Goal: Information Seeking & Learning: Learn about a topic

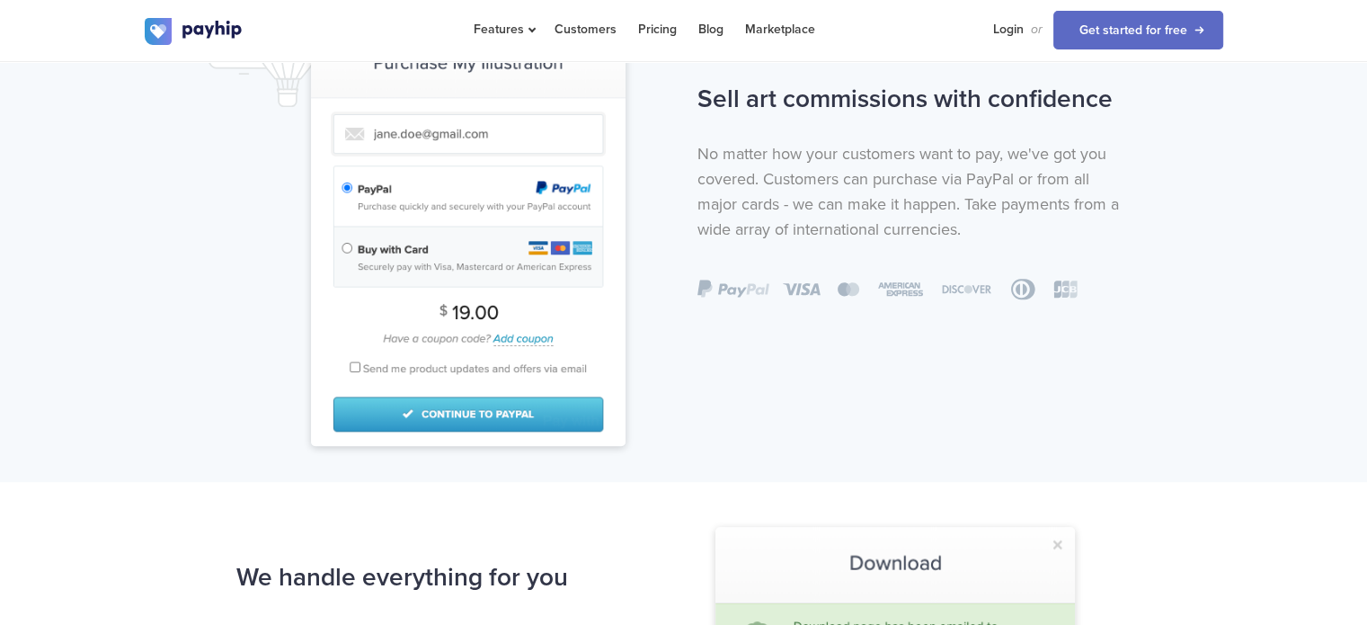
scroll to position [1168, 0]
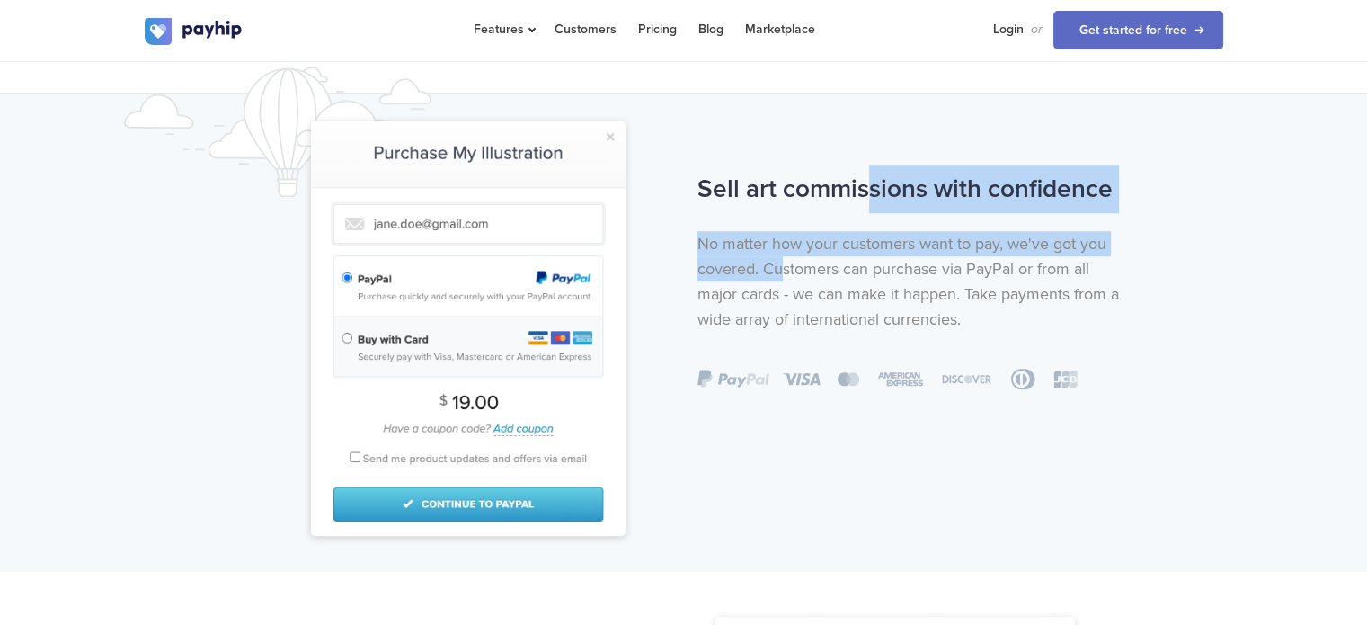
drag, startPoint x: 778, startPoint y: 184, endPoint x: 786, endPoint y: 273, distance: 89.3
click at [786, 273] on div "Sell art commissions with confidence No matter how your customers want to pay, …" at bounding box center [914, 277] width 461 height 225
click at [786, 273] on p "No matter how your customers want to pay, we've got you covered. Customers can …" at bounding box center [915, 281] width 434 height 101
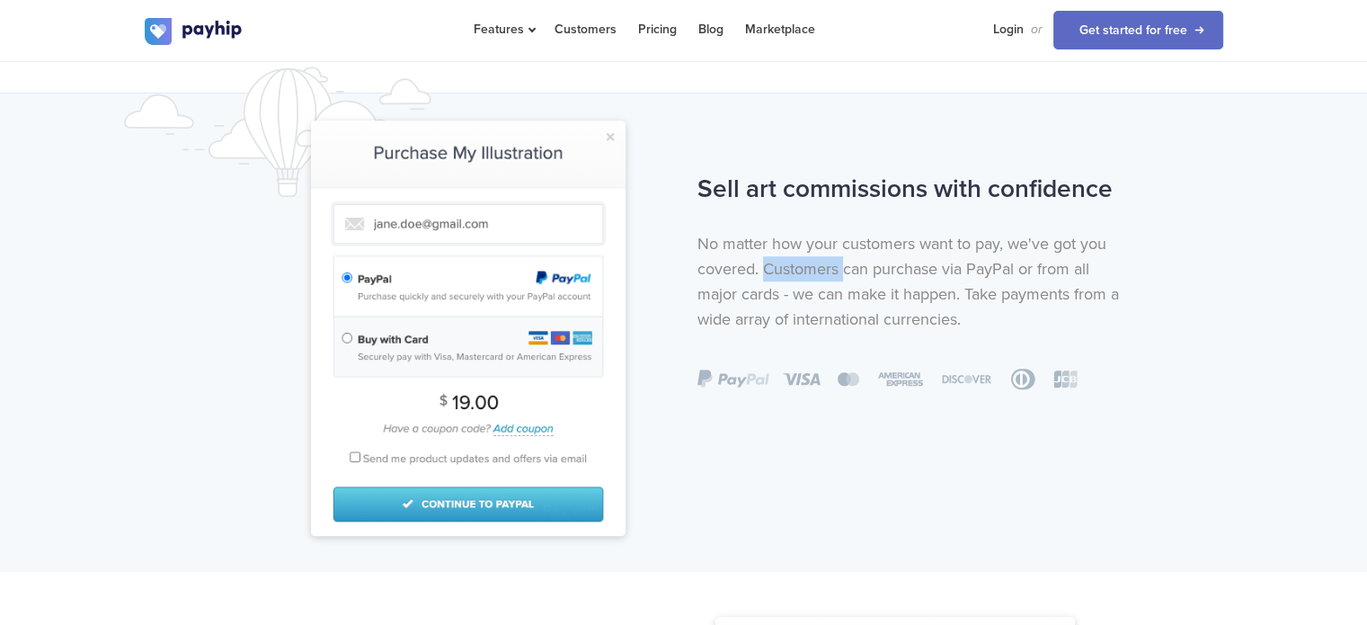
click at [786, 273] on p "No matter how your customers want to pay, we've got you covered. Customers can …" at bounding box center [915, 281] width 434 height 101
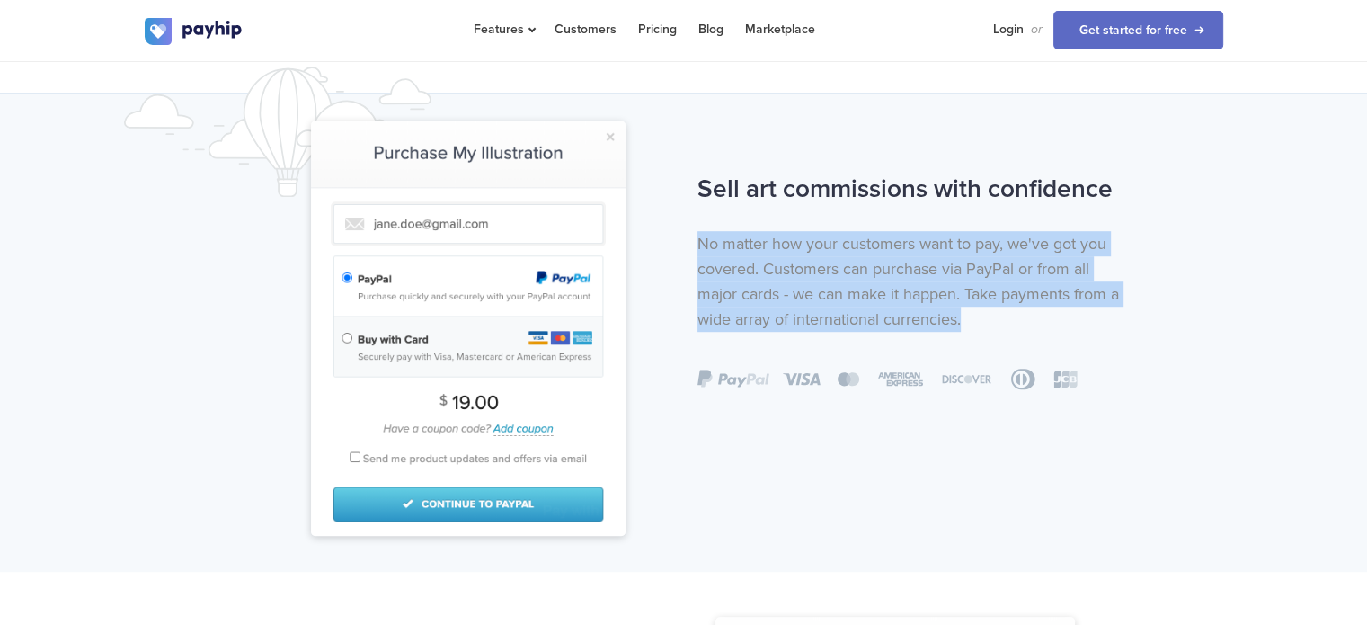
click at [786, 273] on p "No matter how your customers want to pay, we've got you covered. Customers can …" at bounding box center [915, 281] width 434 height 101
click at [769, 262] on p "No matter how your customers want to pay, we've got you covered. Customers can …" at bounding box center [915, 281] width 434 height 101
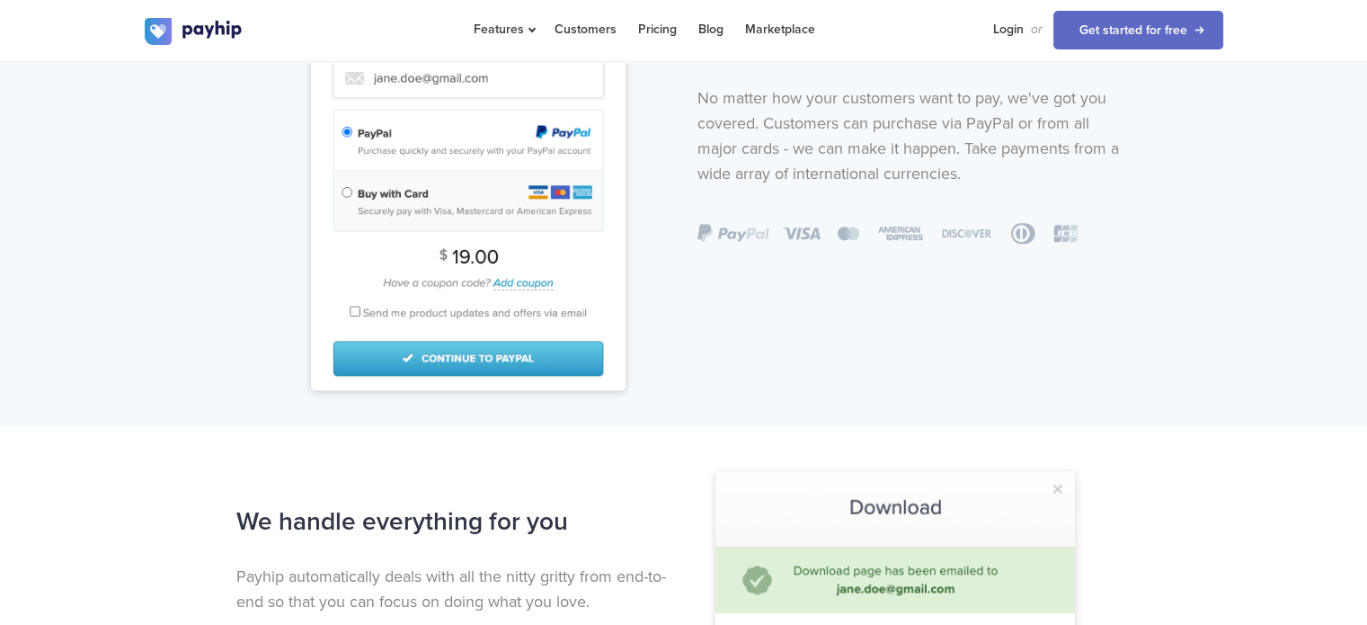
scroll to position [1527, 0]
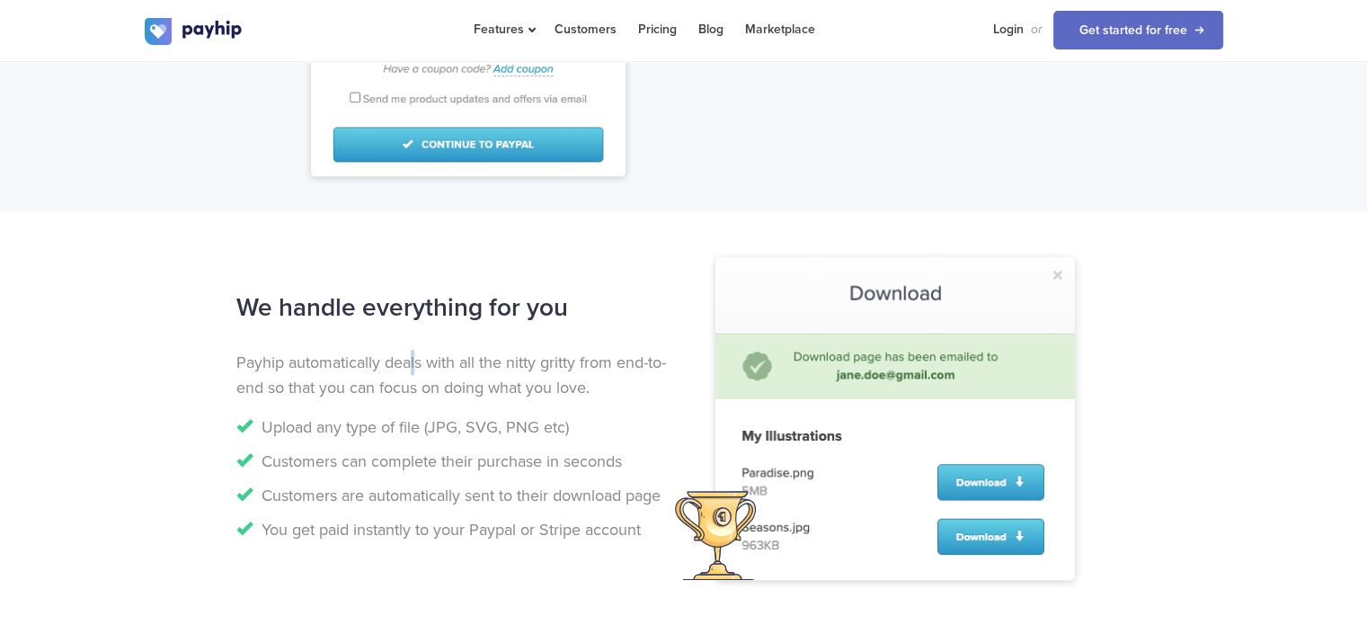
click at [413, 351] on p "Payhip automatically deals with all the nitty gritty from end-to-end so that yo…" at bounding box center [453, 375] width 434 height 50
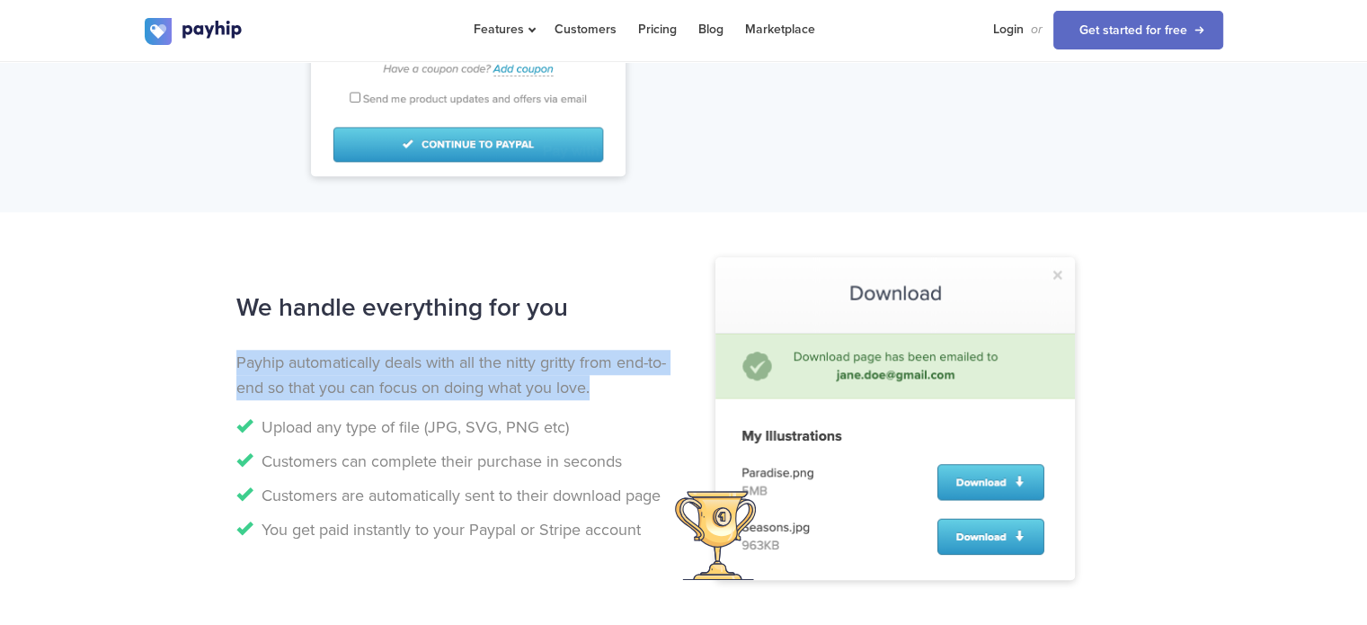
click at [413, 351] on p "Payhip automatically deals with all the nitty gritty from end-to-end so that yo…" at bounding box center [453, 375] width 434 height 50
click at [395, 357] on p "Payhip automatically deals with all the nitty gritty from end-to-end so that yo…" at bounding box center [453, 375] width 434 height 50
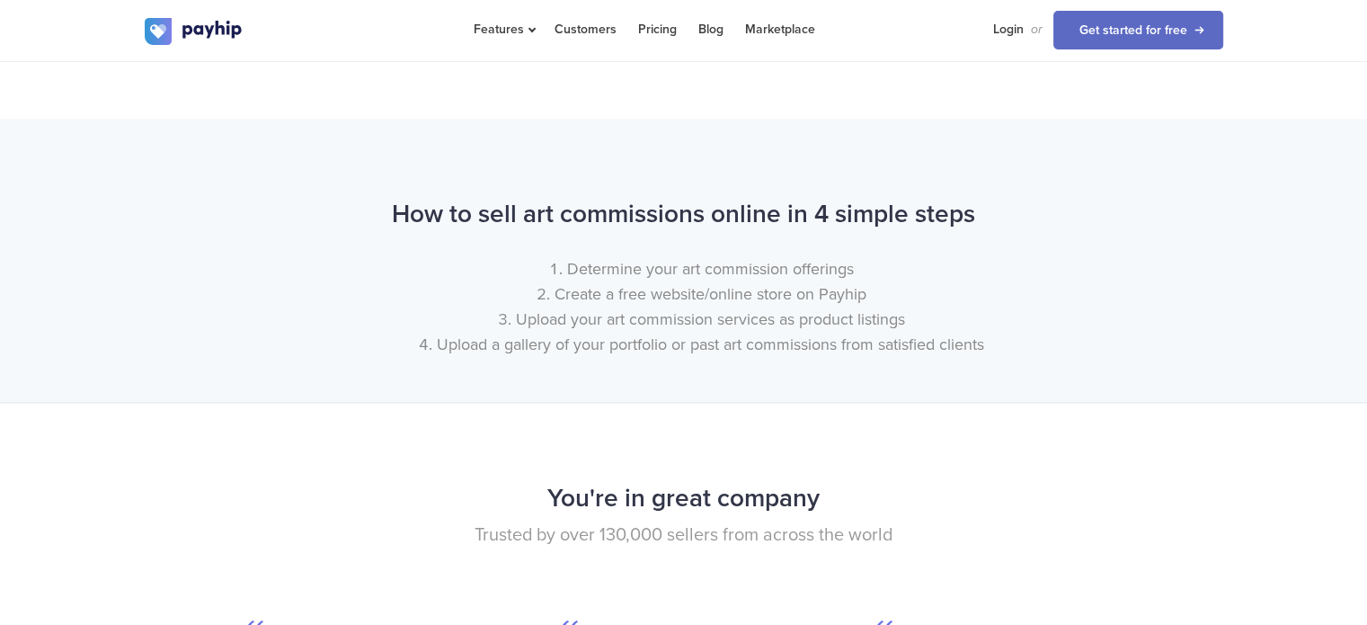
scroll to position [2066, 0]
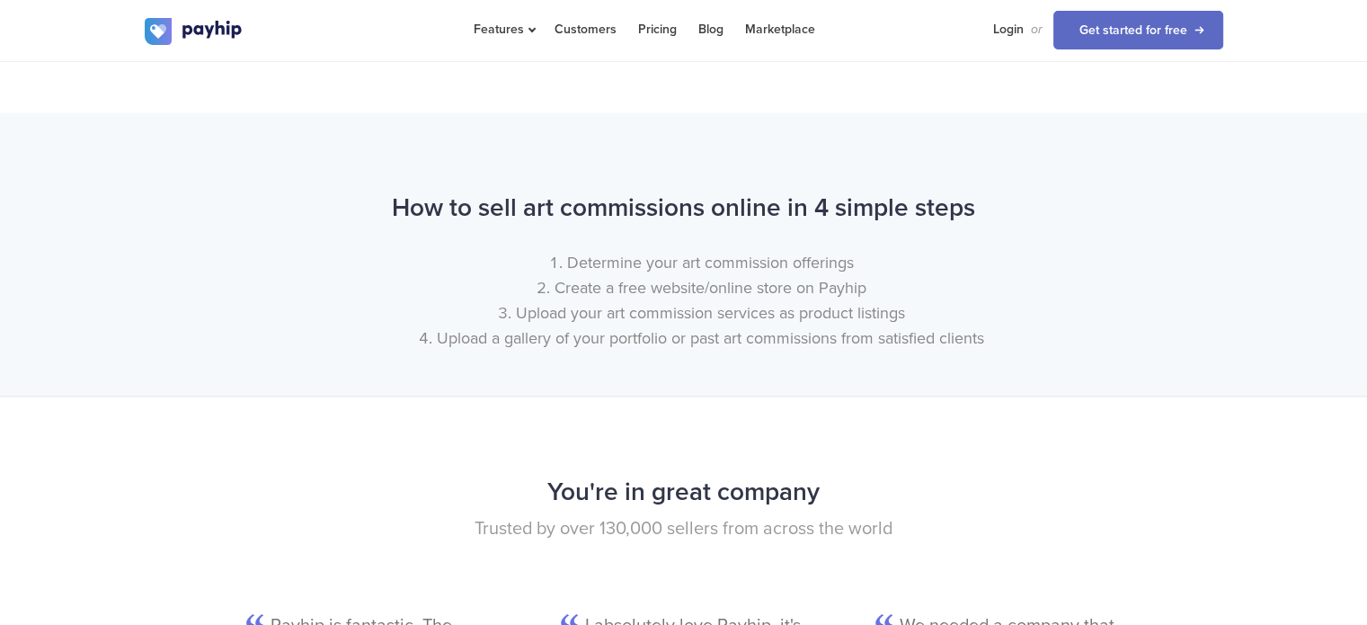
click at [444, 216] on h2 "How to sell art commissions online in 4 simple steps" at bounding box center [684, 208] width 1079 height 48
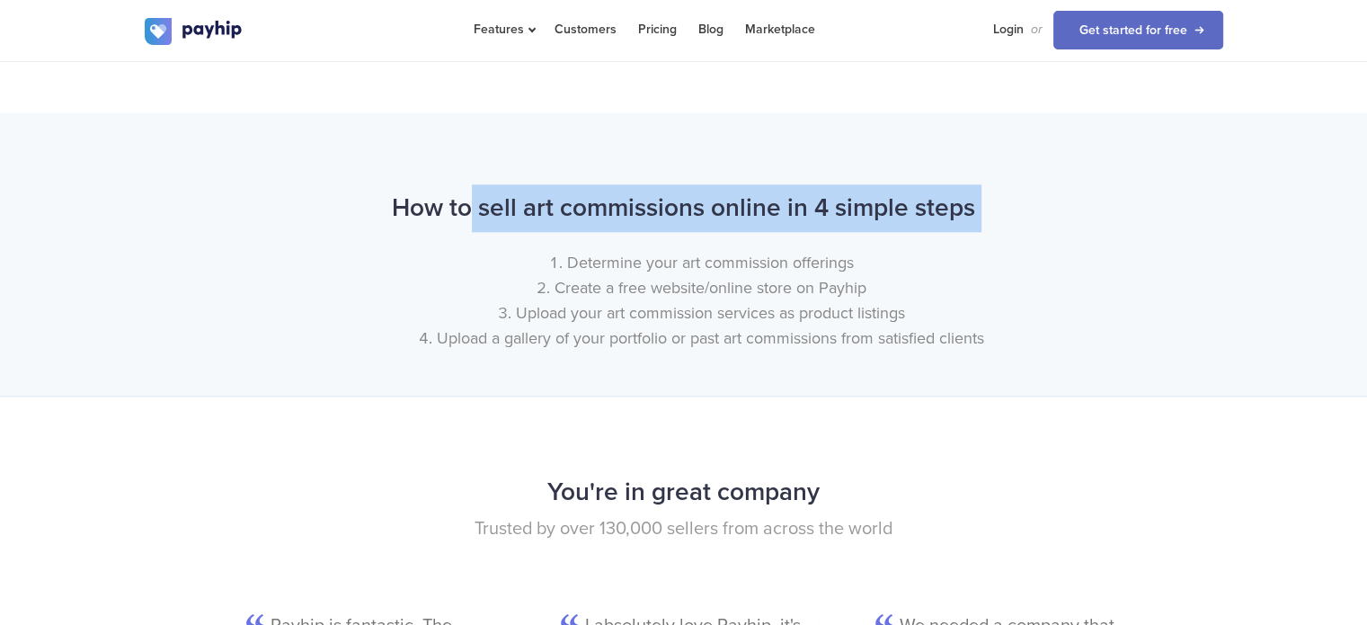
click at [444, 216] on h2 "How to sell art commissions online in 4 simple steps" at bounding box center [684, 208] width 1079 height 48
click at [449, 196] on h2 "How to sell art commissions online in 4 simple steps" at bounding box center [684, 208] width 1079 height 48
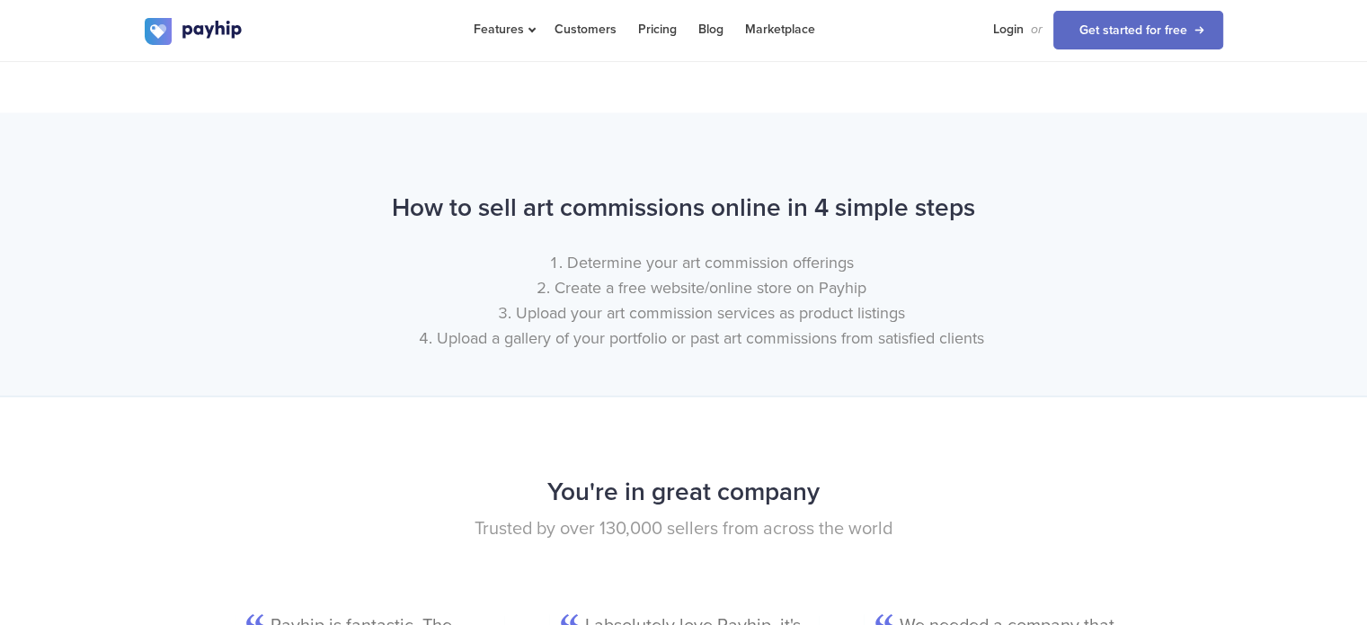
click at [582, 329] on li "Upload a gallery of your portfolio or past art commissions from satisfied clien…" at bounding box center [702, 337] width 1043 height 25
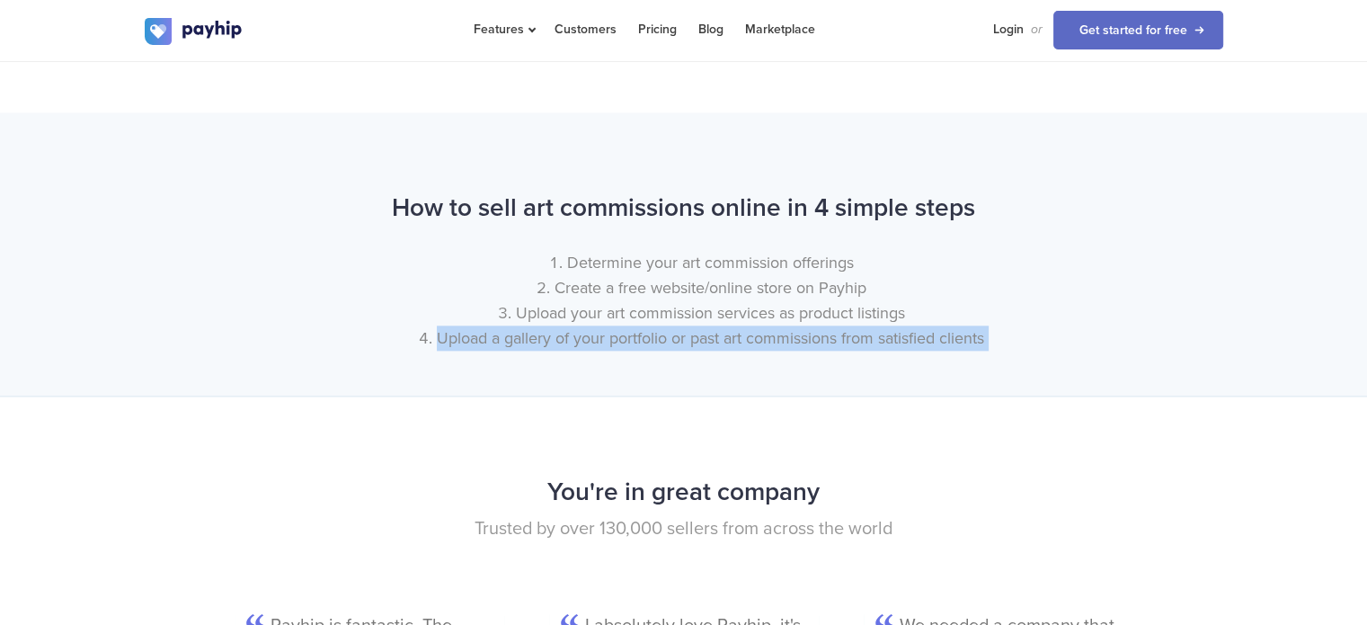
click at [582, 329] on li "Upload a gallery of your portfolio or past art commissions from satisfied clien…" at bounding box center [702, 337] width 1043 height 25
click at [575, 326] on li "Upload a gallery of your portfolio or past art commissions from satisfied clien…" at bounding box center [702, 337] width 1043 height 25
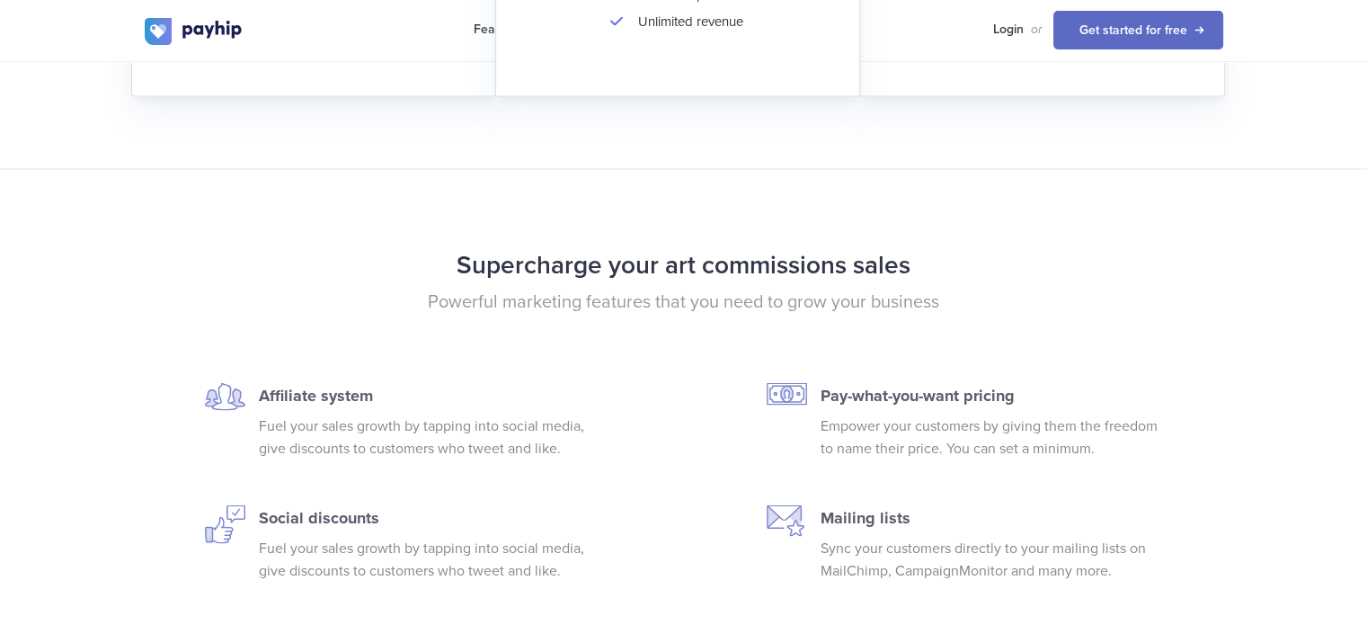
scroll to position [3505, 0]
click at [597, 258] on h2 "Supercharge your art commissions sales" at bounding box center [684, 265] width 1079 height 48
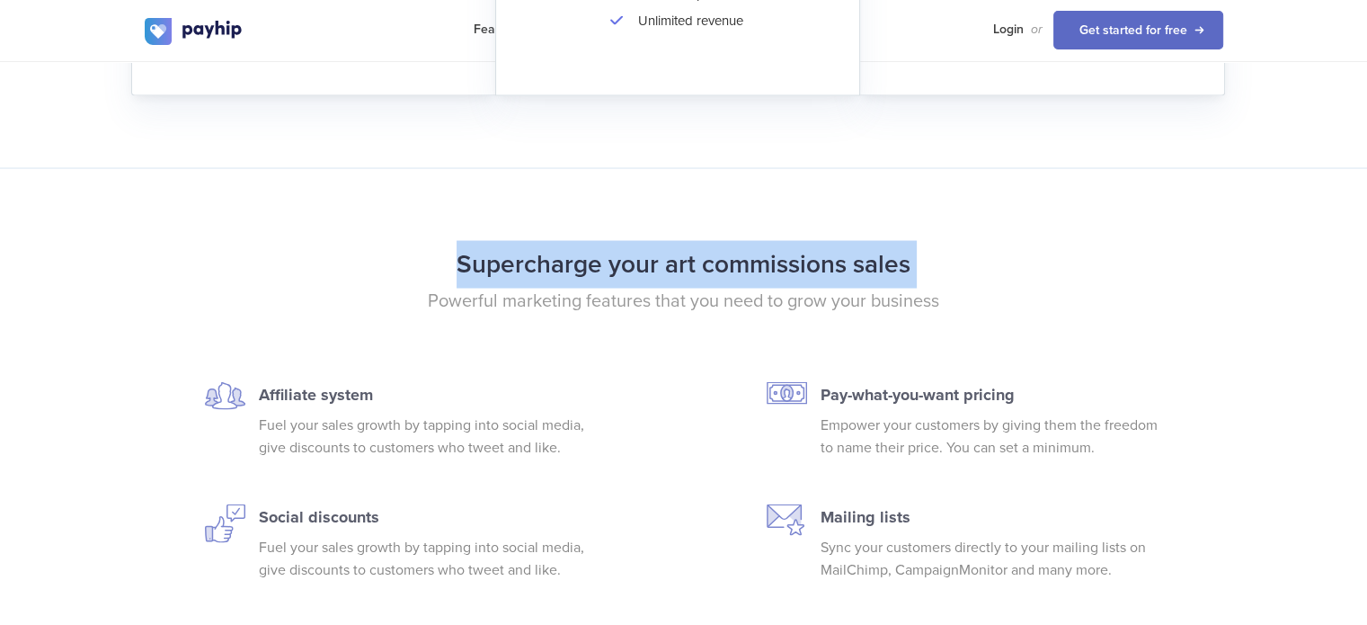
click at [597, 258] on h2 "Supercharge your art commissions sales" at bounding box center [684, 265] width 1079 height 48
click at [597, 276] on h2 "Supercharge your art commissions sales" at bounding box center [684, 265] width 1079 height 48
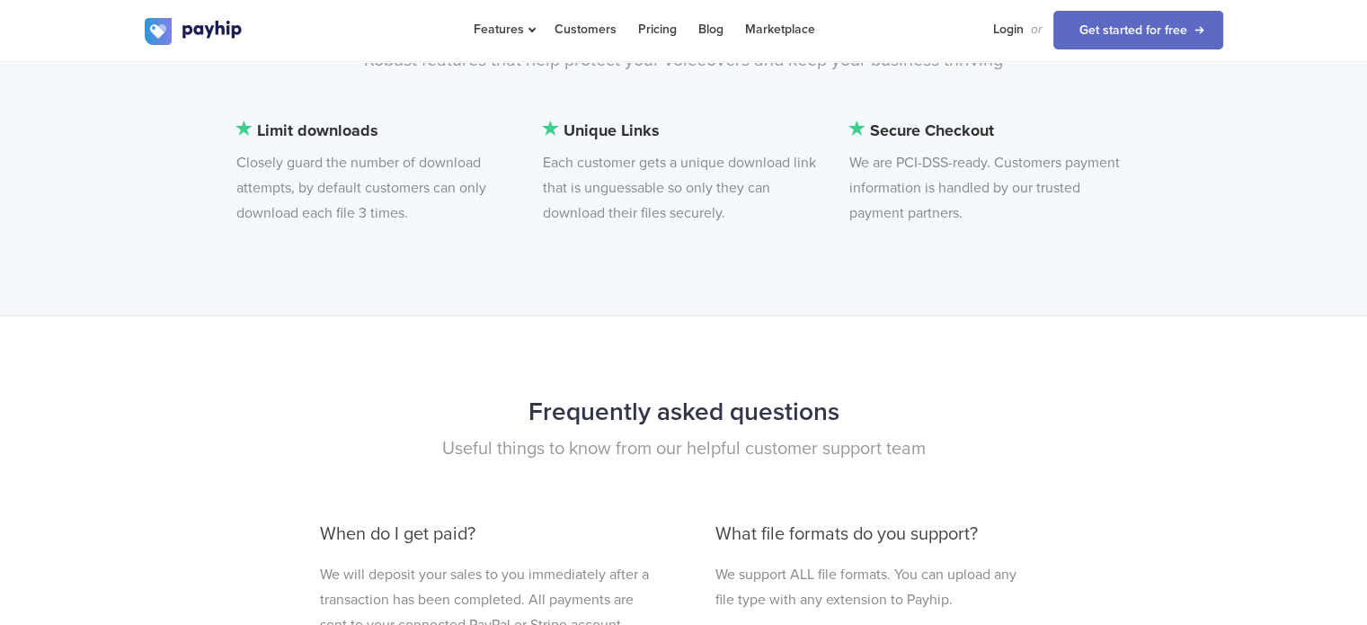
scroll to position [4673, 0]
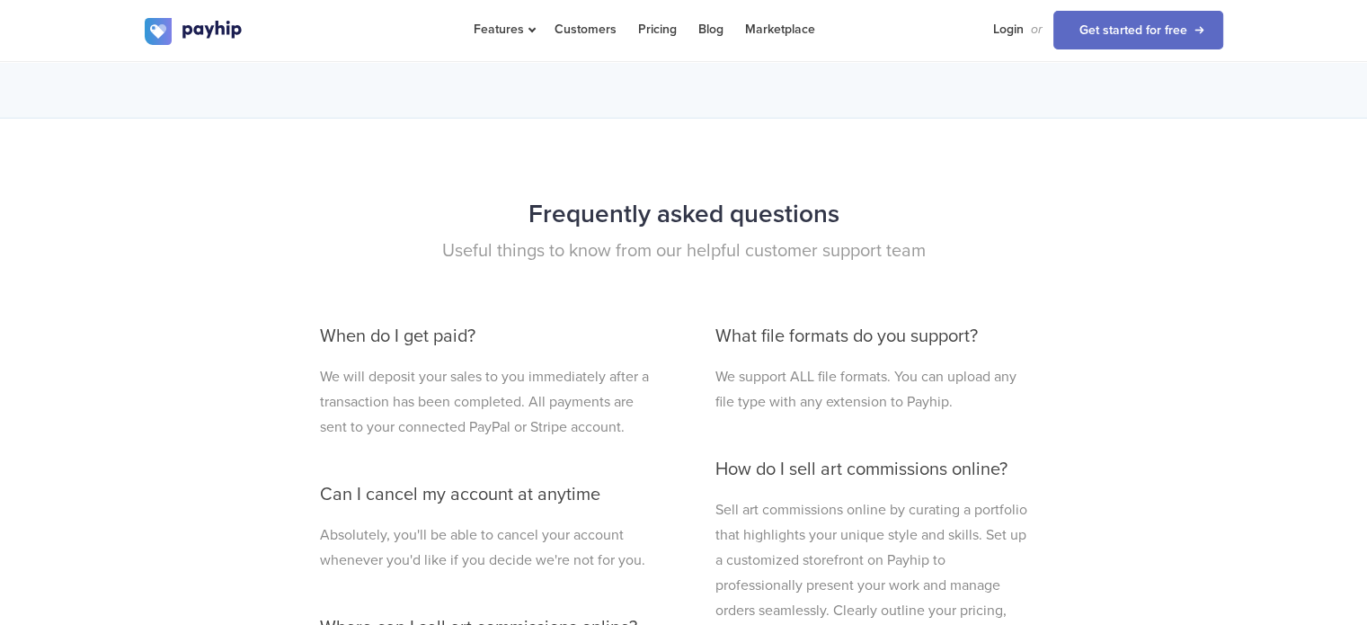
click at [594, 218] on h2 "Frequently asked questions" at bounding box center [684, 215] width 1079 height 48
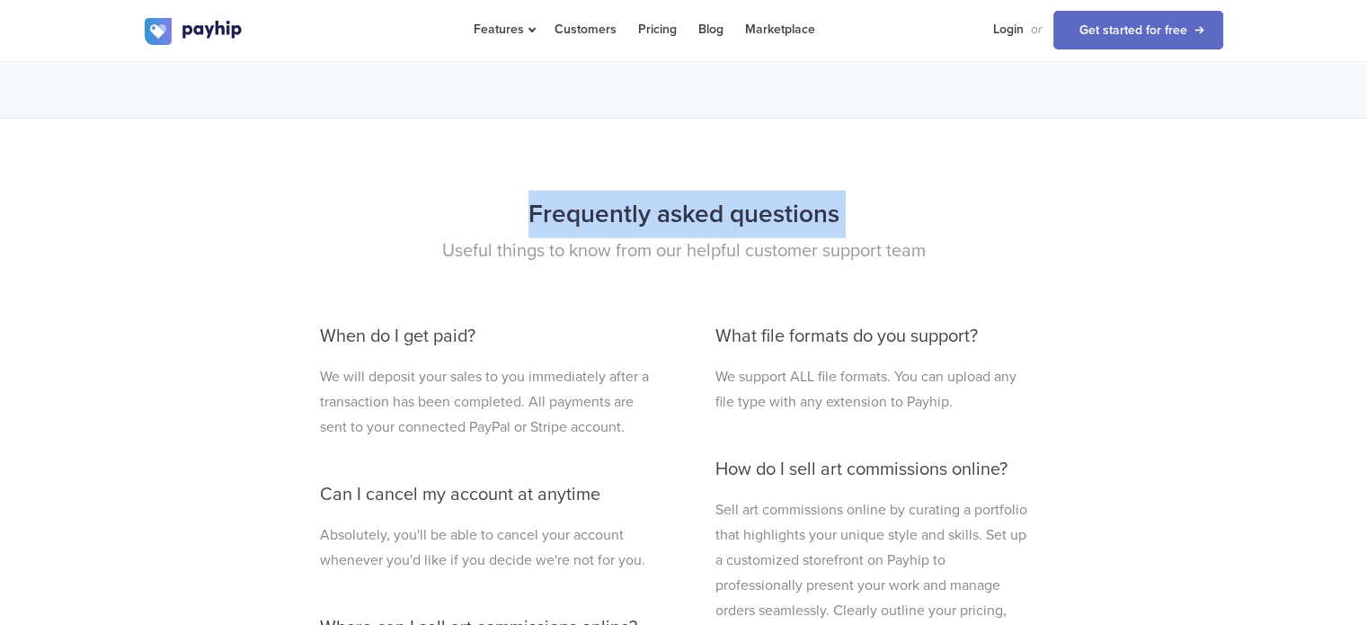
click at [594, 218] on h2 "Frequently asked questions" at bounding box center [684, 215] width 1079 height 48
click at [578, 223] on h2 "Frequently asked questions" at bounding box center [684, 215] width 1079 height 48
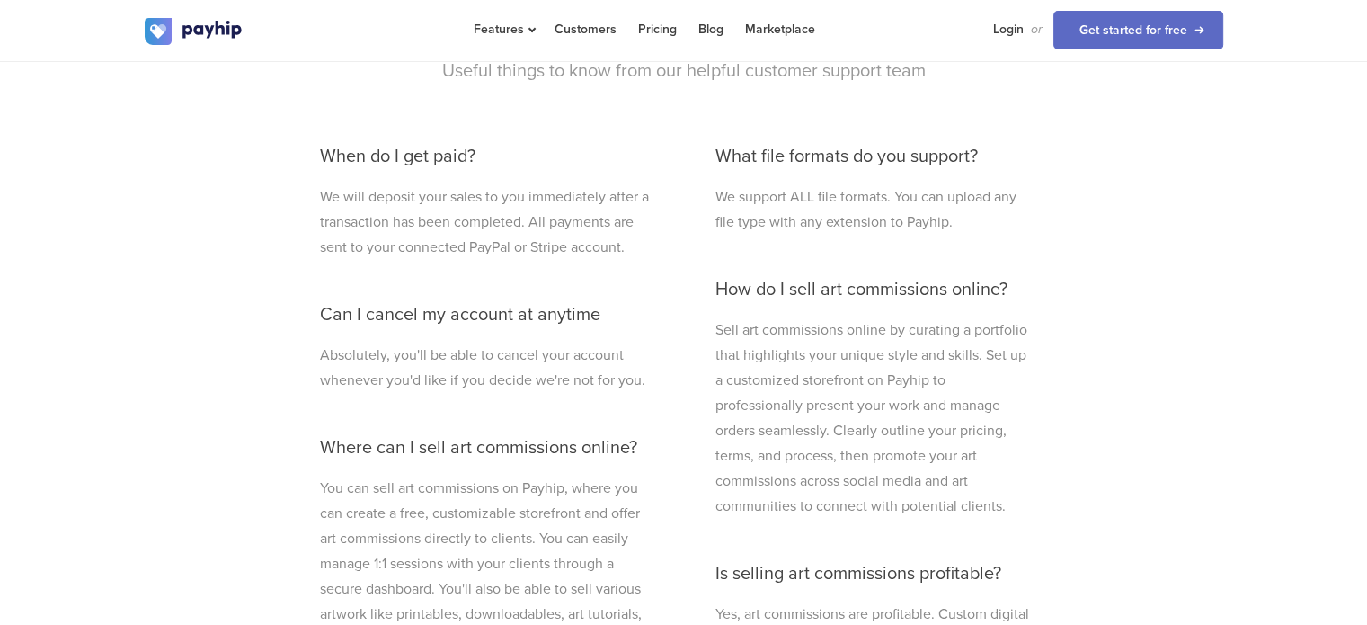
scroll to position [4943, 0]
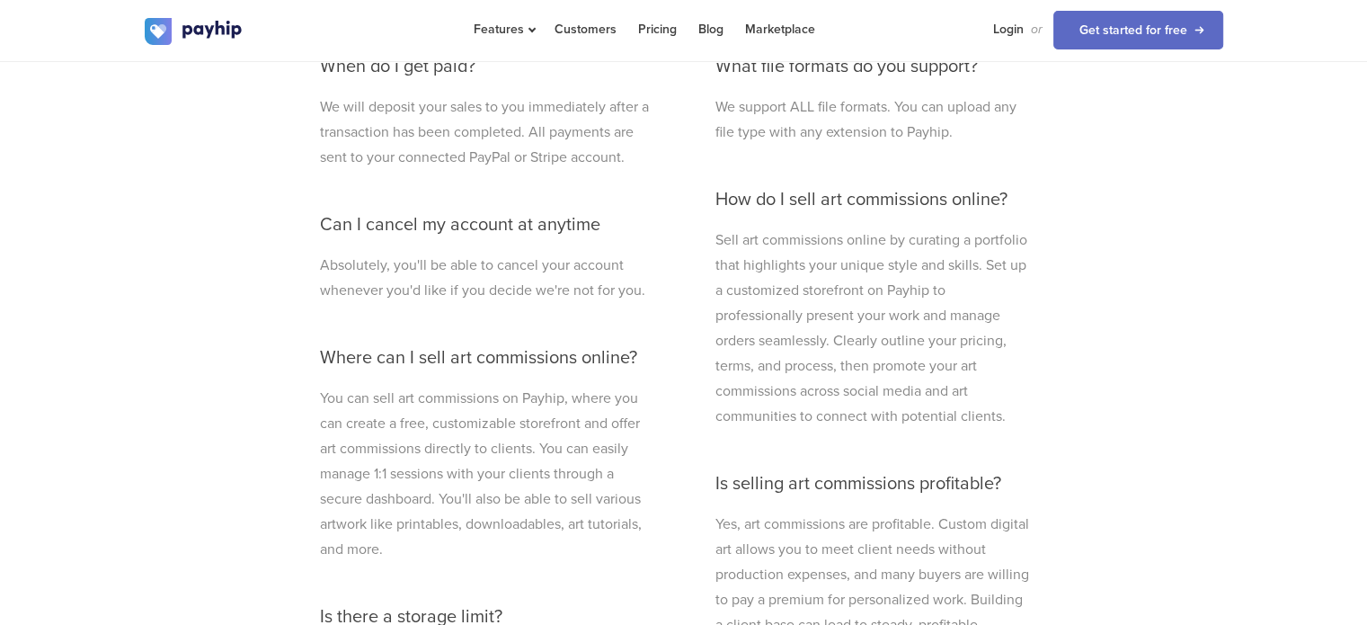
click at [592, 402] on p "You can sell art commissions on Payhip, where you can create a free, customizab…" at bounding box center [486, 474] width 333 height 176
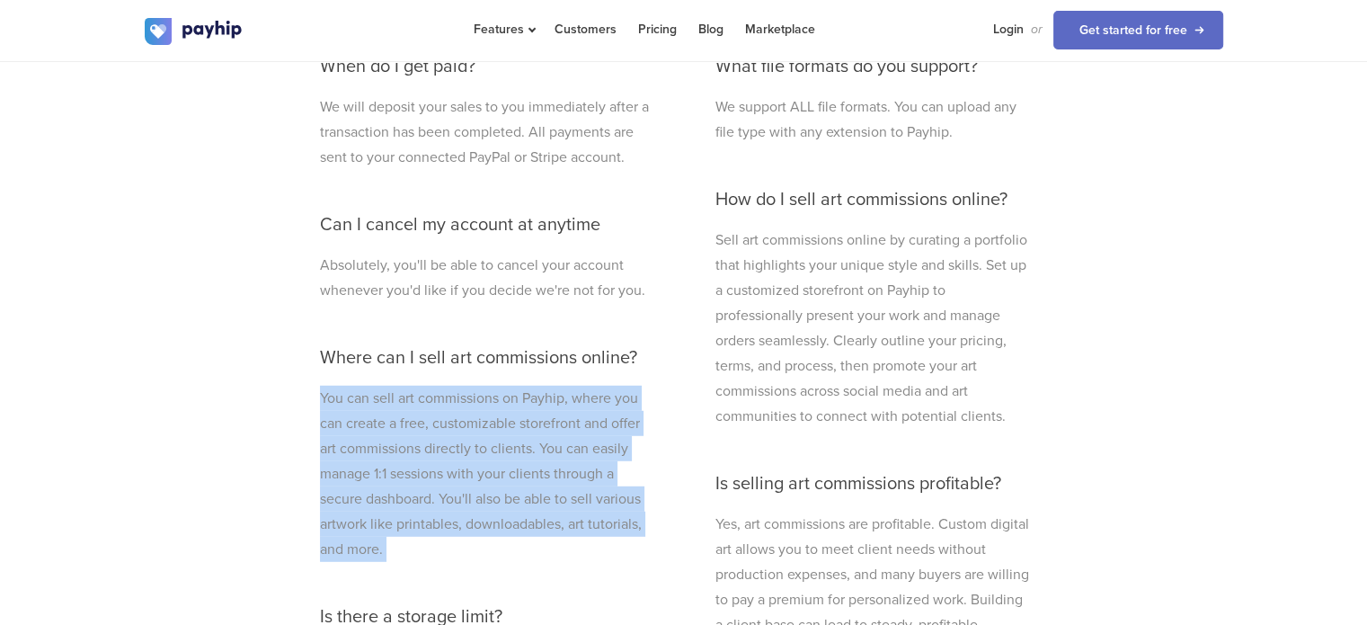
click at [592, 402] on p "You can sell art commissions on Payhip, where you can create a free, customizab…" at bounding box center [486, 474] width 333 height 176
click at [582, 408] on p "You can sell art commissions on Payhip, where you can create a free, customizab…" at bounding box center [486, 474] width 333 height 176
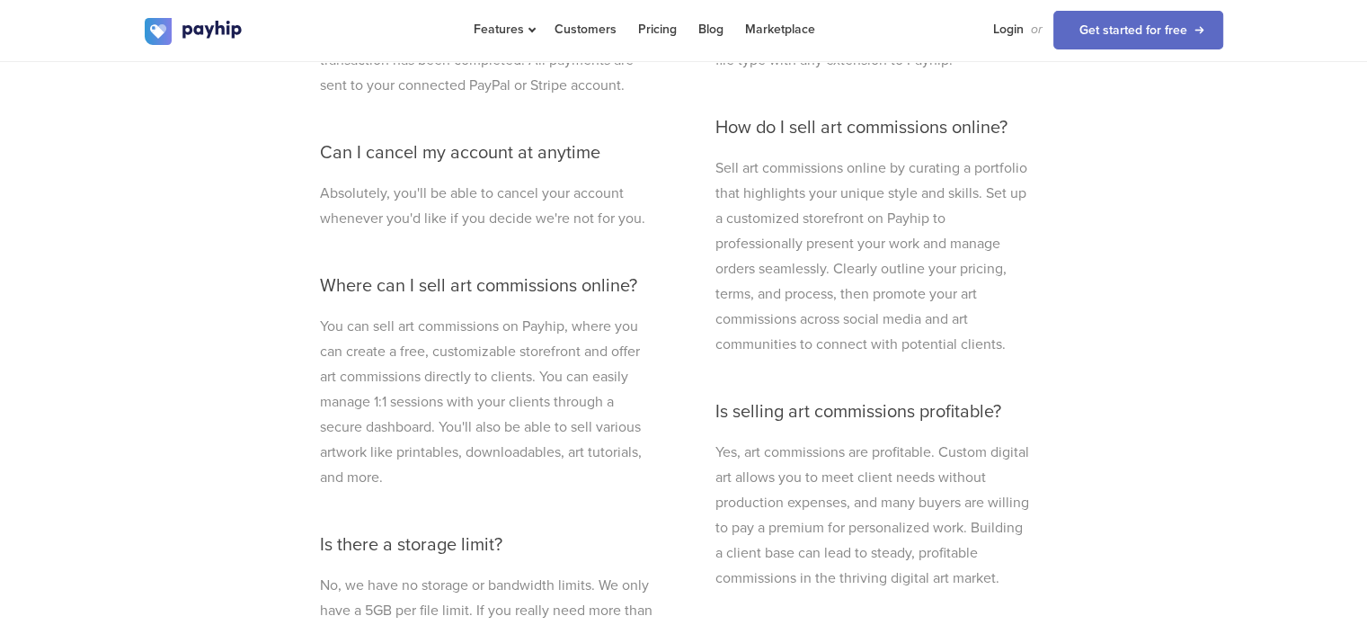
scroll to position [5122, 0]
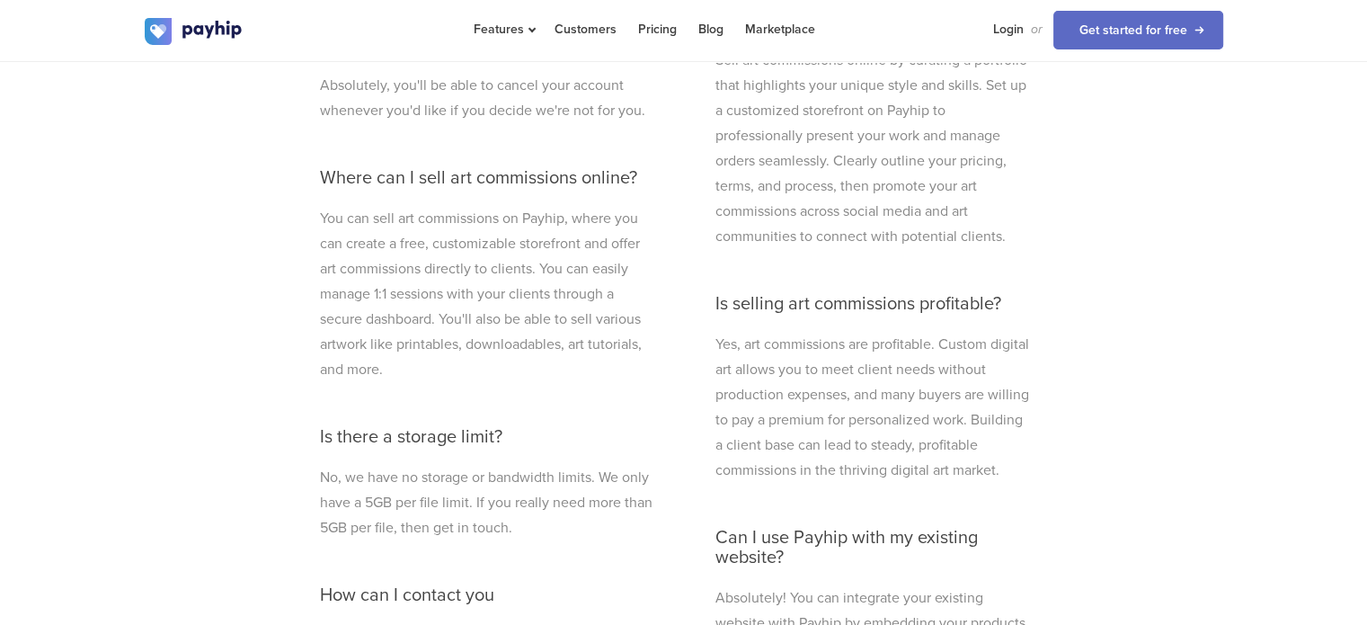
click at [769, 294] on h3 "Is selling art commissions profitable?" at bounding box center [873, 304] width 316 height 20
click at [758, 288] on div "What file formats do you support? We support ALL file formats. You can upload a…" at bounding box center [873, 497] width 343 height 1276
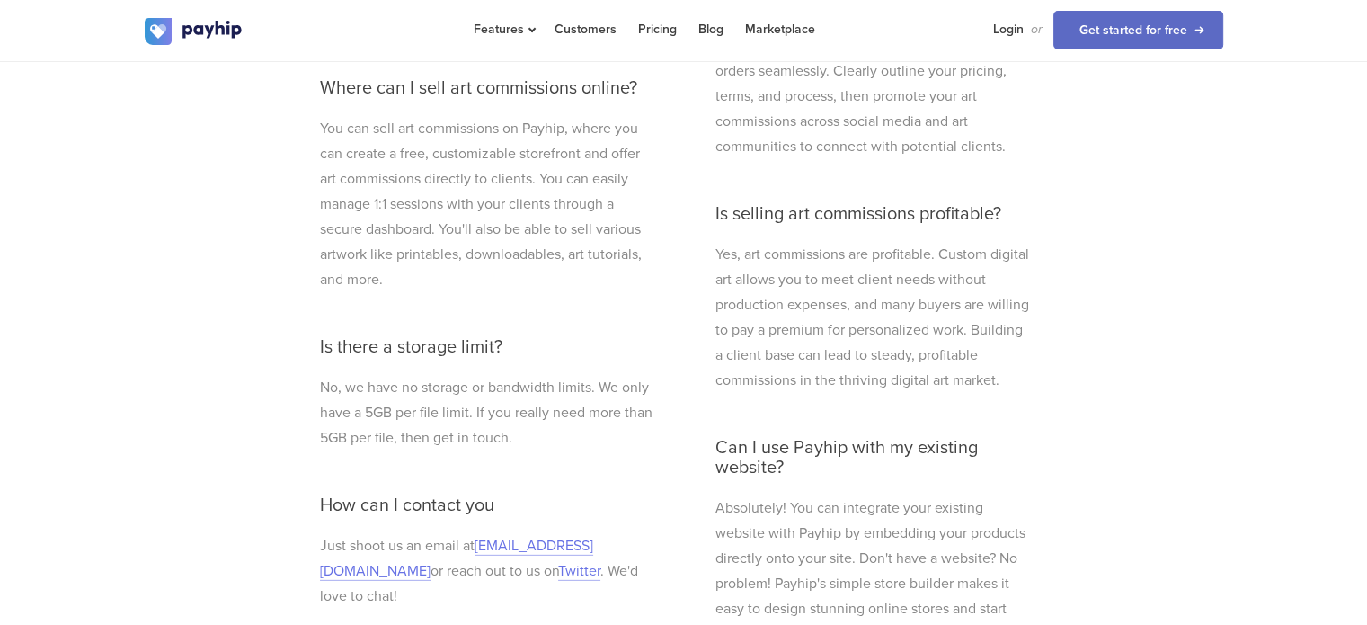
scroll to position [5392, 0]
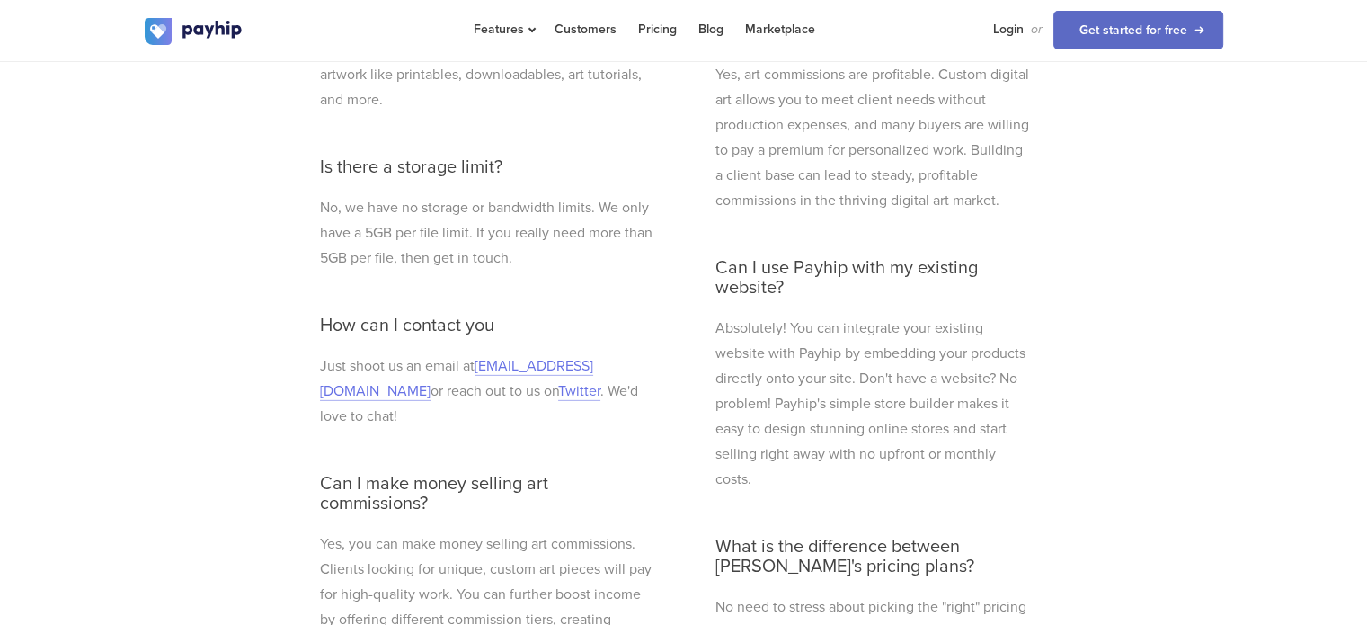
click at [758, 283] on h3 "Can I use Payhip with my existing website?" at bounding box center [873, 278] width 316 height 40
click at [764, 315] on p "Absolutely! You can integrate your existing website with Payhip by embedding yo…" at bounding box center [873, 403] width 316 height 176
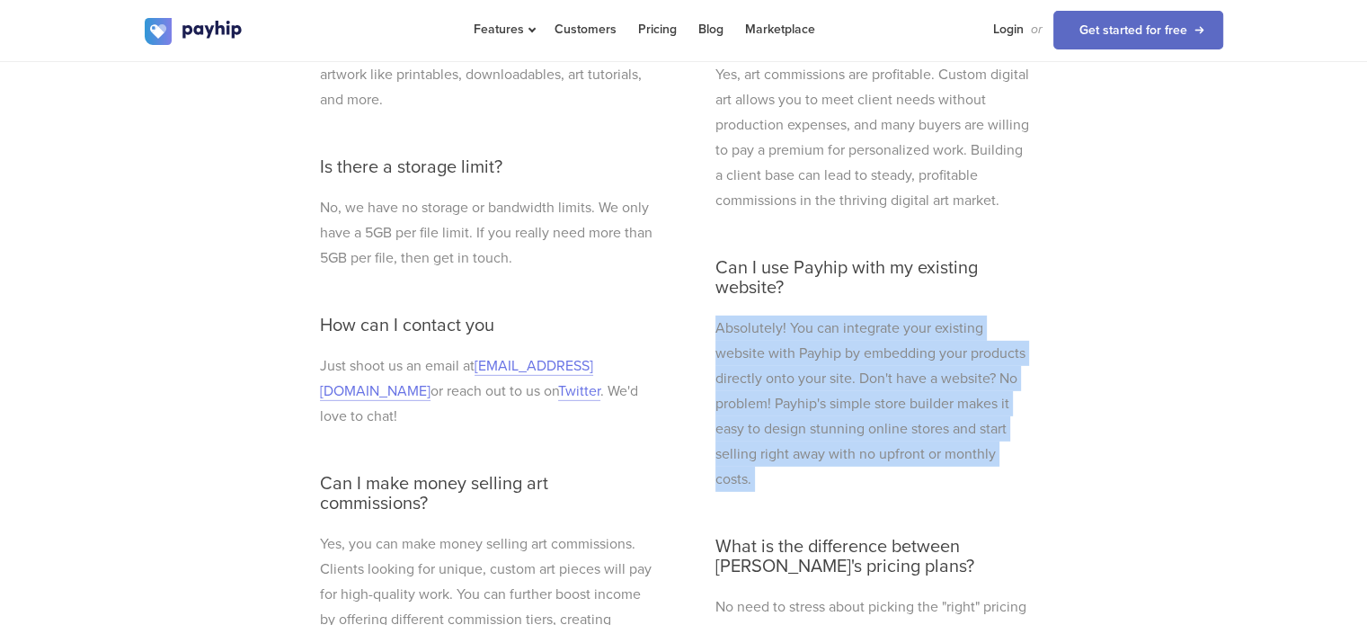
click at [764, 315] on p "Absolutely! You can integrate your existing website with Payhip by embedding yo…" at bounding box center [873, 403] width 316 height 176
click at [761, 315] on p "Absolutely! You can integrate your existing website with Payhip by embedding yo…" at bounding box center [873, 403] width 316 height 176
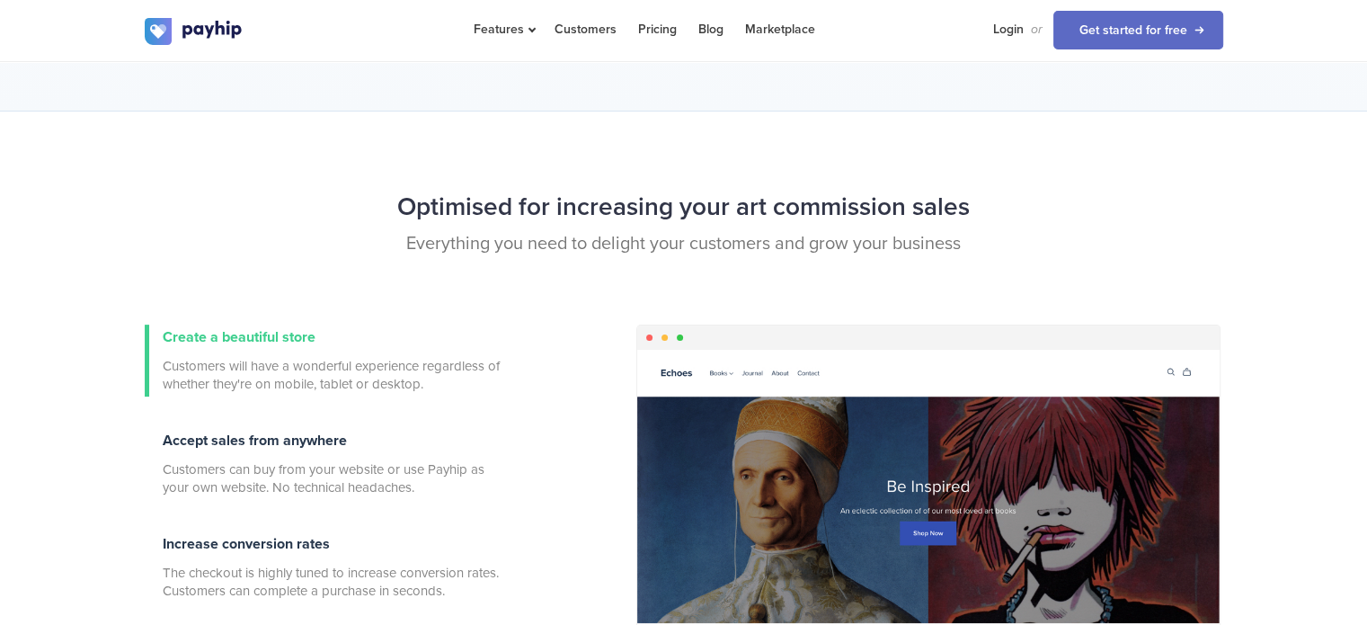
scroll to position [449, 0]
